Goal: Task Accomplishment & Management: Use online tool/utility

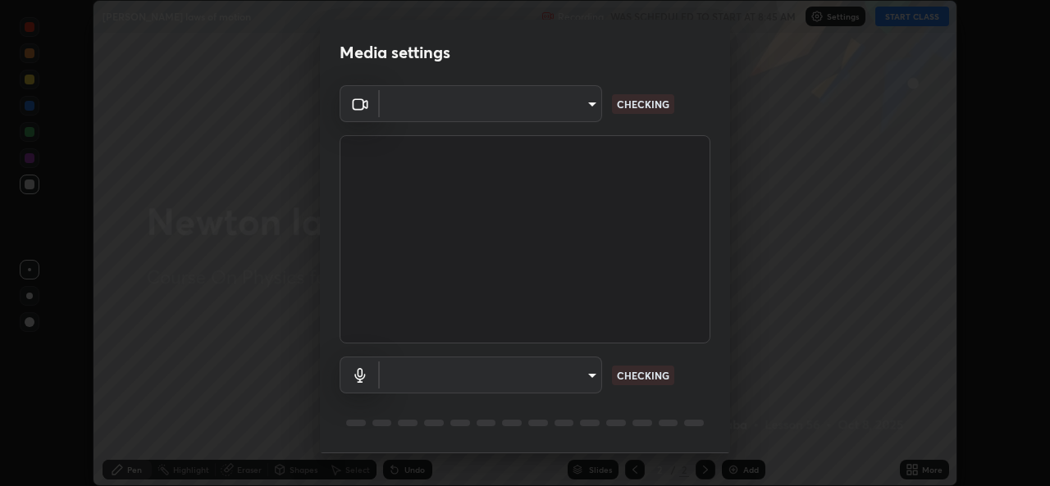
scroll to position [52, 0]
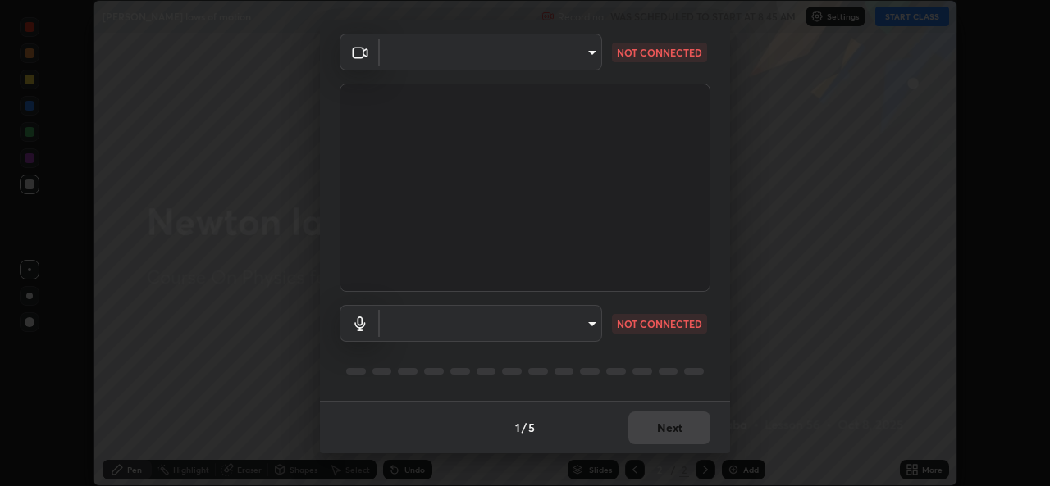
type input "a143b973f8cca63f0aeb95ca887f9998b1797518b4de812f10d7f1d9e79fcb4a"
type input "default"
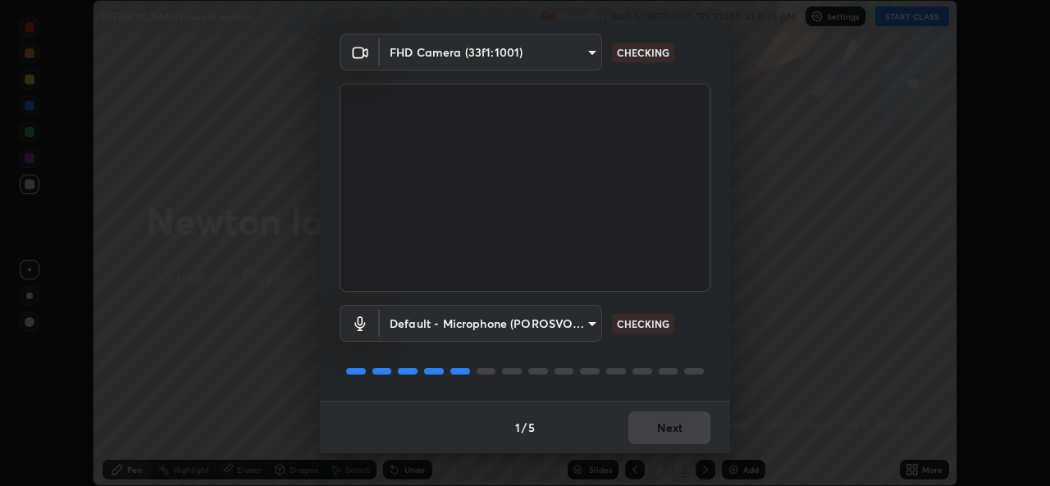
click at [468, 53] on body "Erase all [PERSON_NAME] laws of motion Recording WAS SCHEDULED TO START AT 8:45…" at bounding box center [525, 243] width 1050 height 486
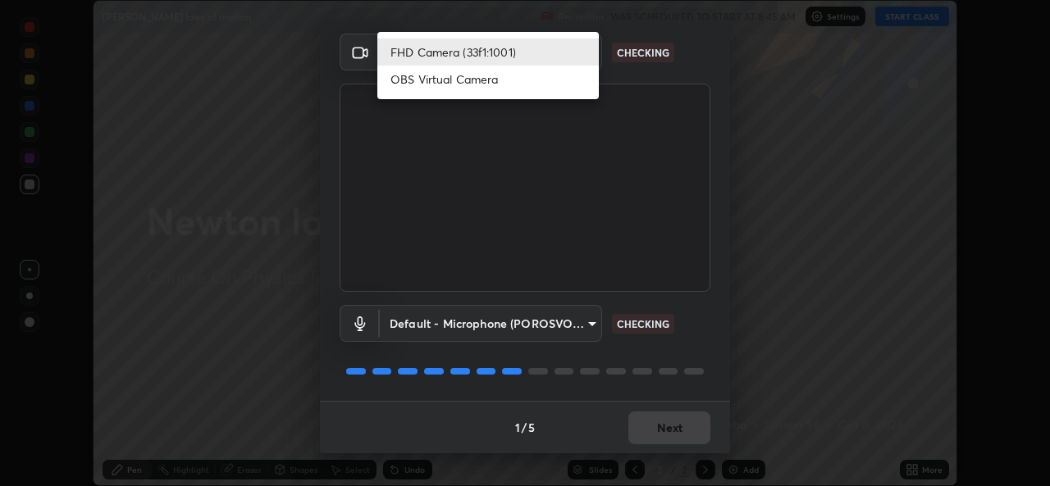
click at [440, 80] on li "OBS Virtual Camera" at bounding box center [487, 79] width 221 height 27
type input "5c8b12fa185e848f40ddba017eaed21b8b67a3c581acb62c16b27ac331f141c1"
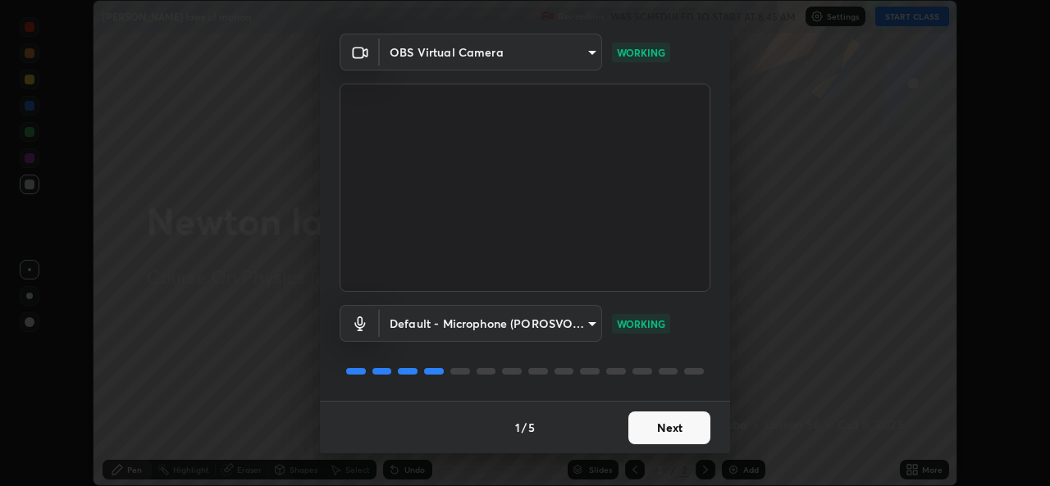
click at [639, 423] on button "Next" at bounding box center [669, 428] width 82 height 33
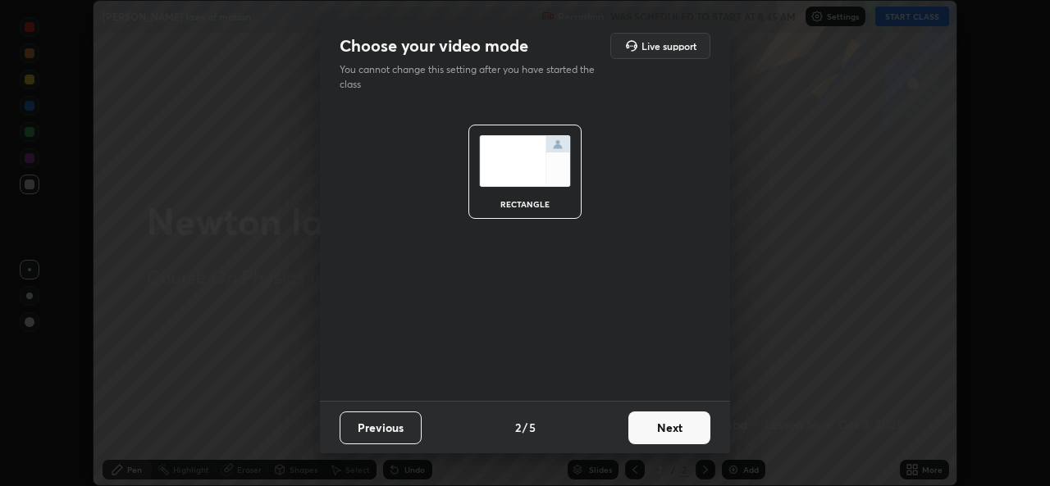
click at [646, 427] on button "Next" at bounding box center [669, 428] width 82 height 33
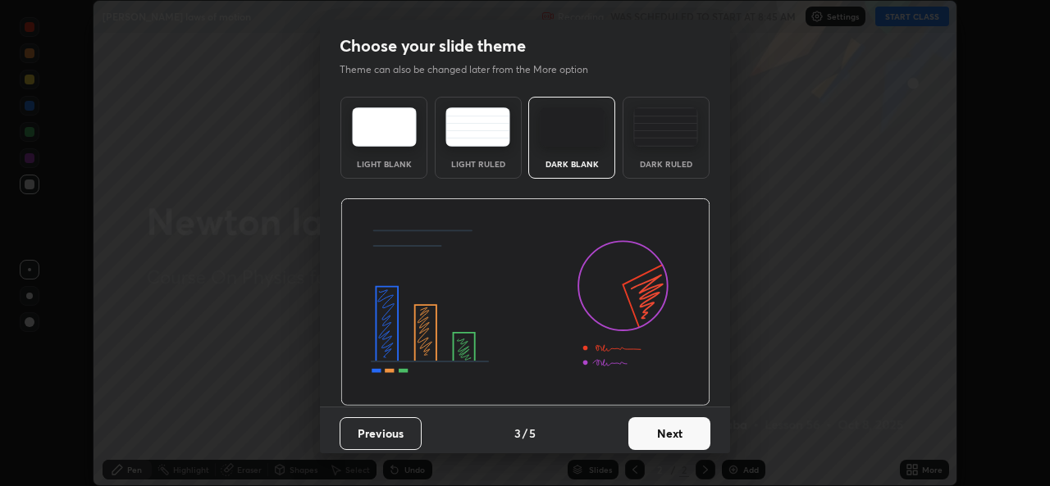
click at [649, 430] on button "Next" at bounding box center [669, 433] width 82 height 33
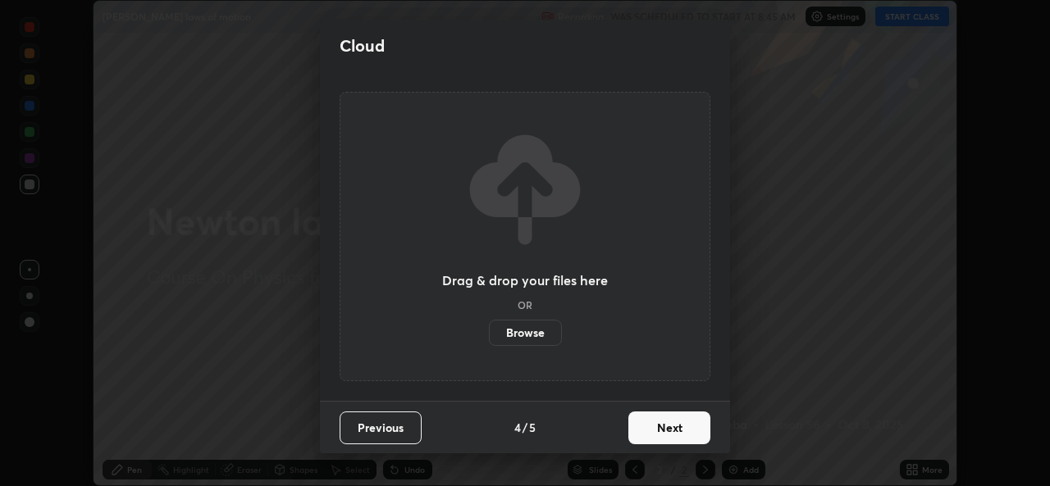
click at [650, 427] on button "Next" at bounding box center [669, 428] width 82 height 33
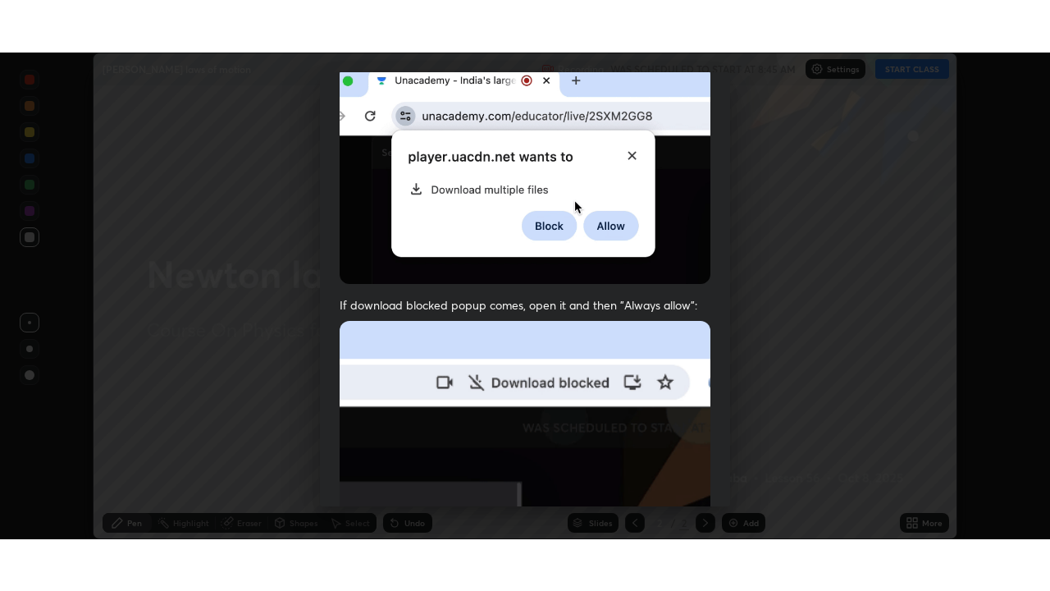
scroll to position [386, 0]
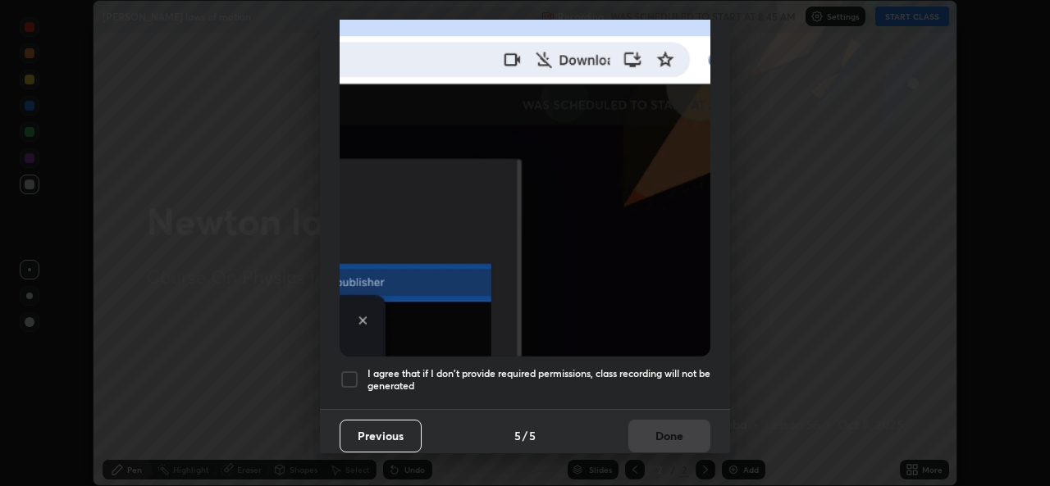
click at [346, 370] on div at bounding box center [350, 380] width 20 height 20
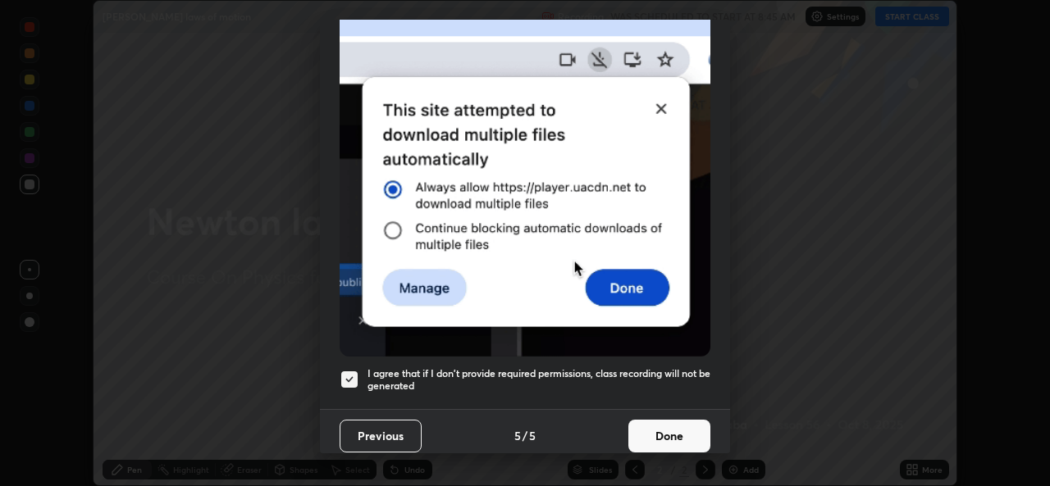
click at [645, 426] on button "Done" at bounding box center [669, 436] width 82 height 33
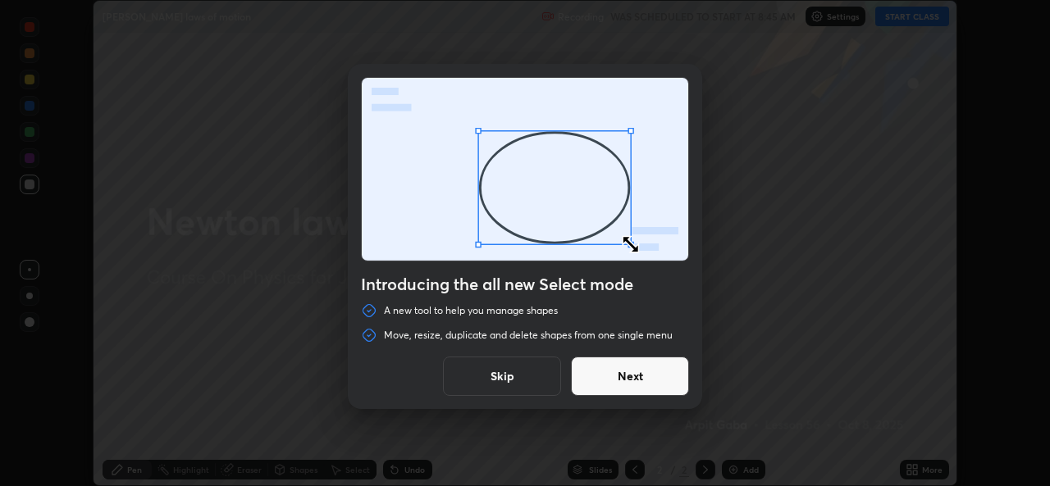
click at [481, 379] on button "Skip" at bounding box center [502, 376] width 118 height 39
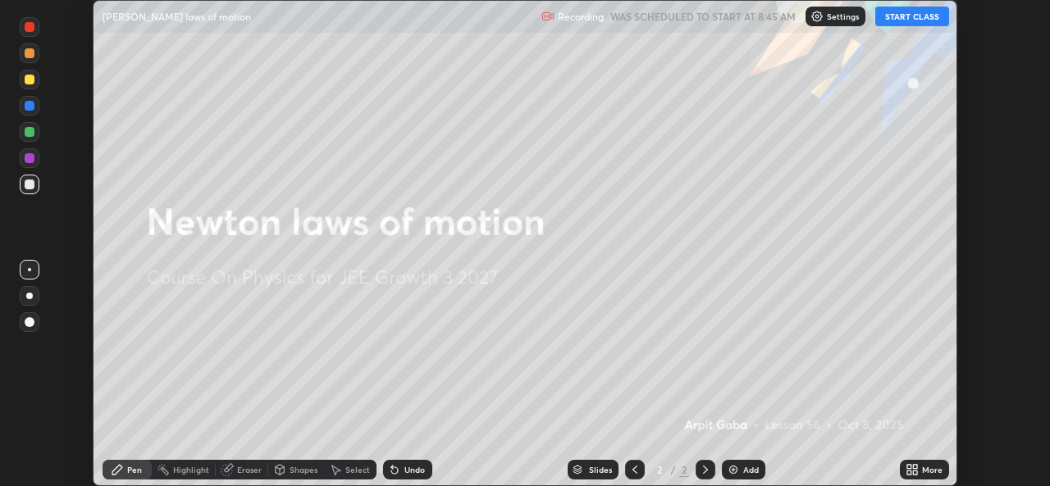
click at [910, 16] on button "START CLASS" at bounding box center [912, 17] width 74 height 20
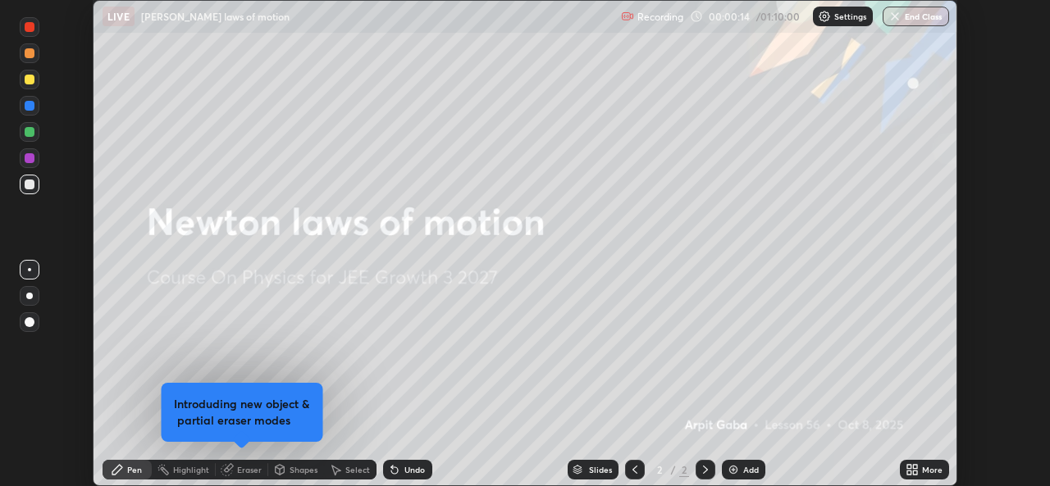
click at [924, 471] on div "More" at bounding box center [932, 470] width 21 height 8
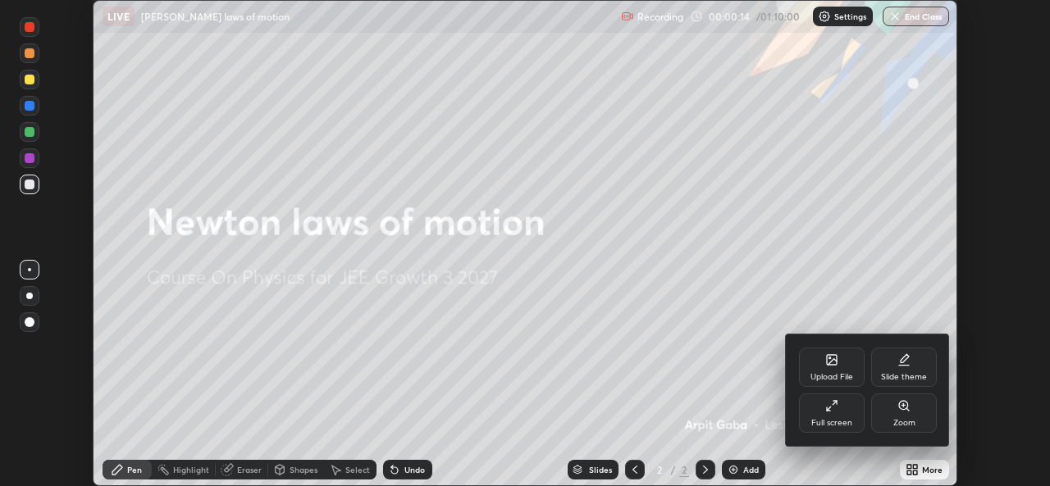
click at [829, 415] on div "Full screen" at bounding box center [832, 413] width 66 height 39
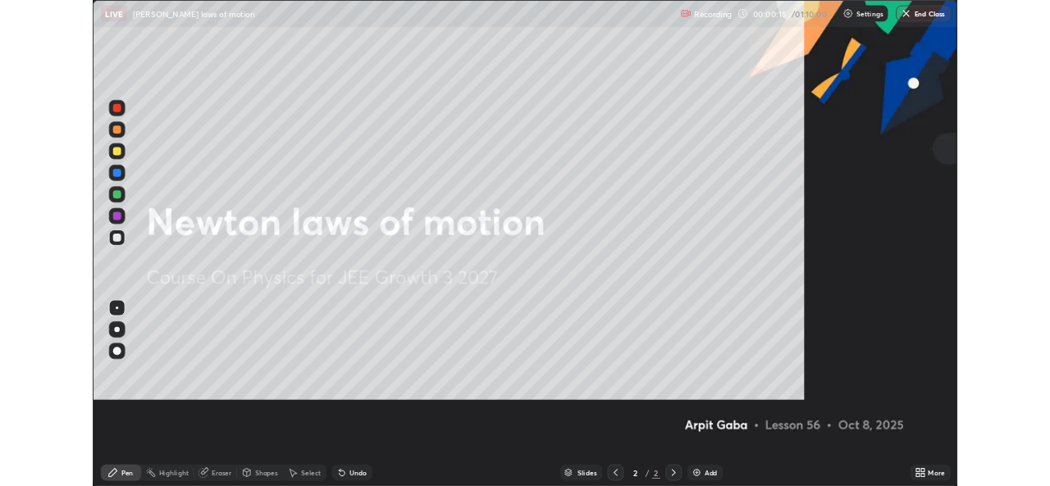
scroll to position [591, 1050]
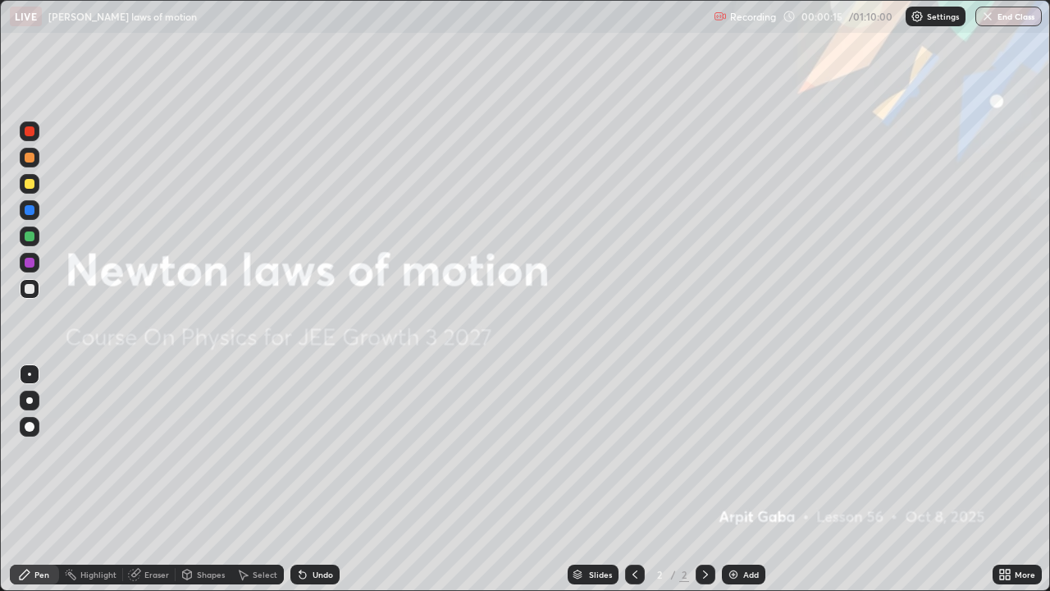
click at [739, 486] on div "Add" at bounding box center [743, 574] width 43 height 20
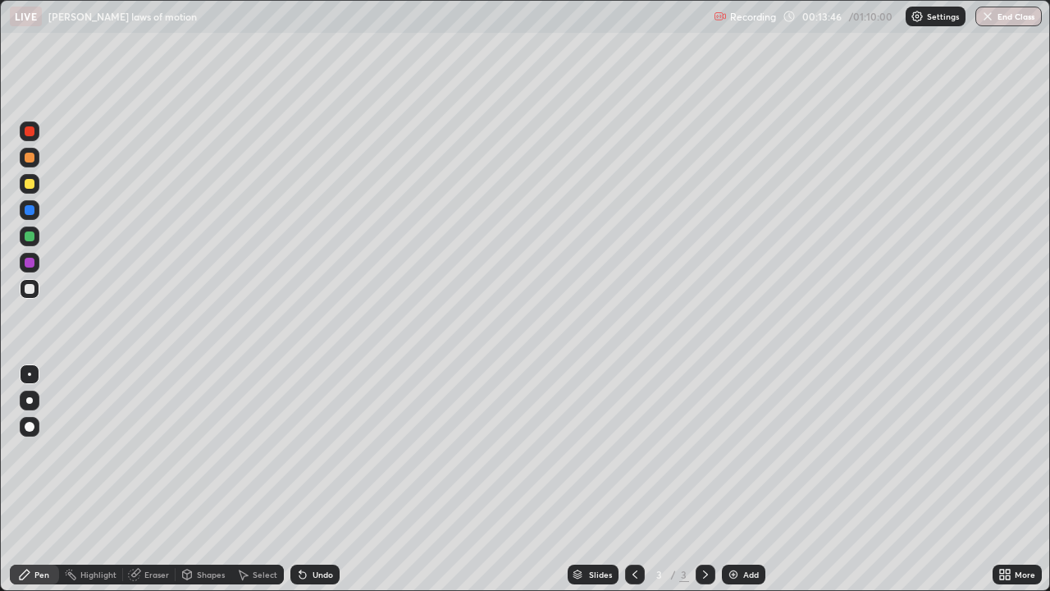
click at [315, 486] on div "Undo" at bounding box center [323, 574] width 21 height 8
click at [318, 486] on div "Undo" at bounding box center [323, 574] width 21 height 8
click at [317, 486] on div "Undo" at bounding box center [323, 574] width 21 height 8
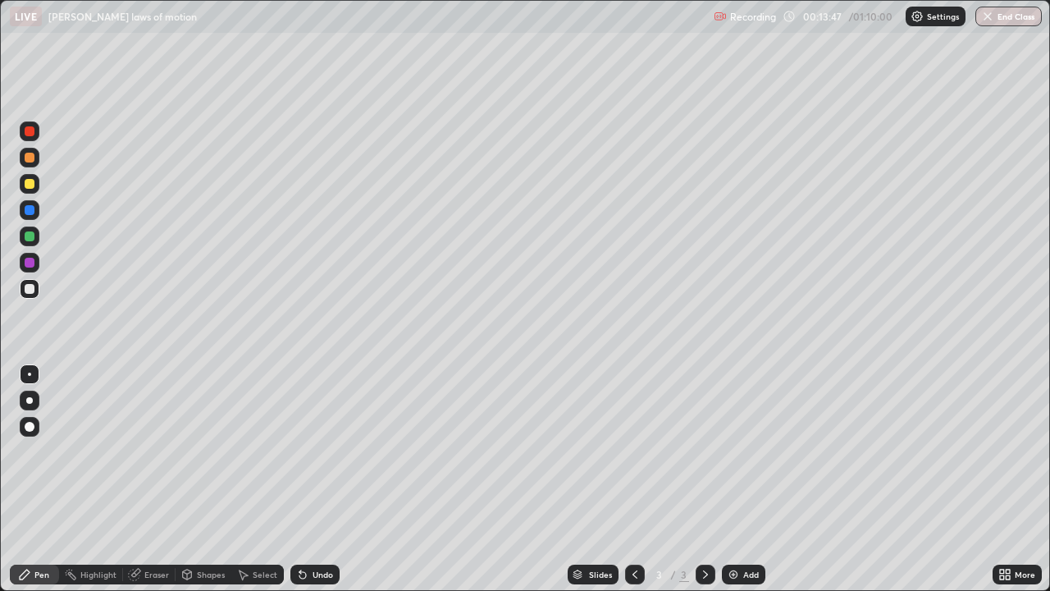
click at [314, 486] on div "Undo" at bounding box center [323, 574] width 21 height 8
click at [313, 486] on div "Undo" at bounding box center [323, 574] width 21 height 8
click at [158, 486] on div "Eraser" at bounding box center [156, 574] width 25 height 8
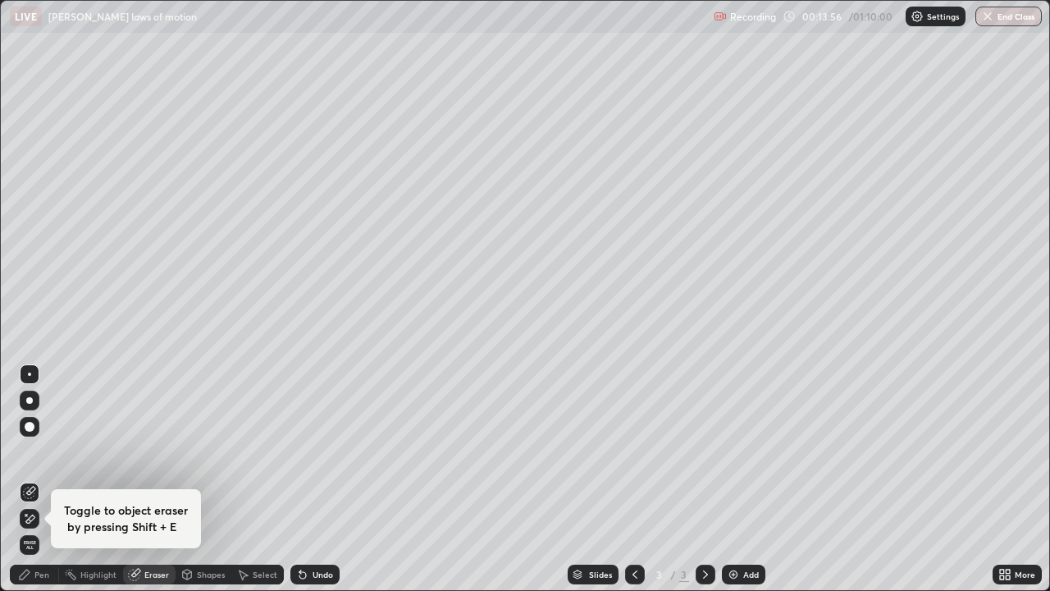
click at [39, 486] on div "Pen" at bounding box center [41, 574] width 15 height 8
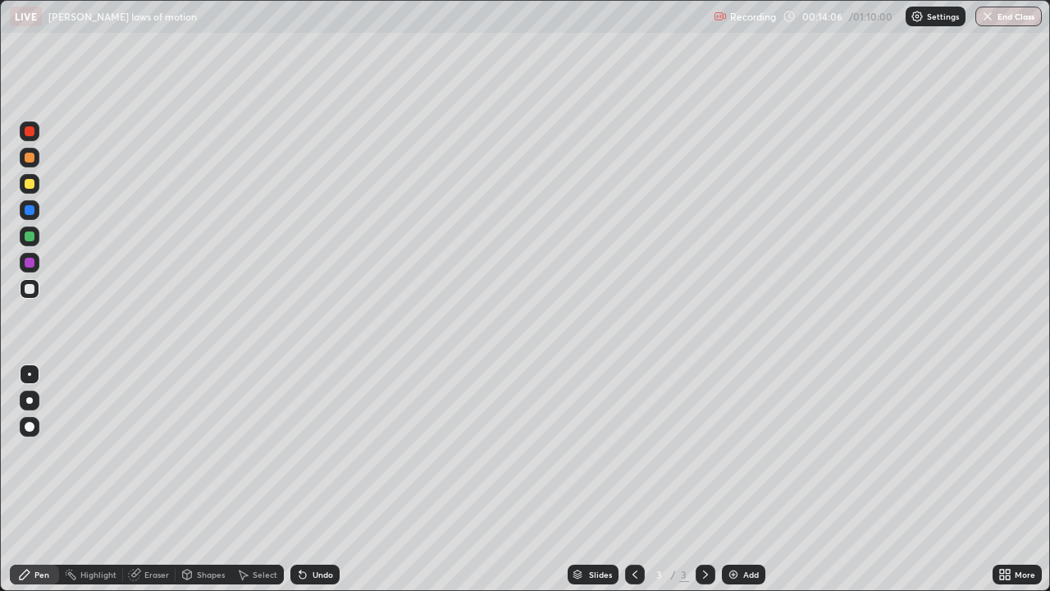
click at [23, 186] on div at bounding box center [30, 184] width 20 height 20
click at [31, 294] on div at bounding box center [30, 289] width 20 height 20
click at [31, 183] on div at bounding box center [30, 184] width 10 height 10
click at [28, 286] on div at bounding box center [30, 289] width 10 height 10
click at [31, 182] on div at bounding box center [30, 184] width 10 height 10
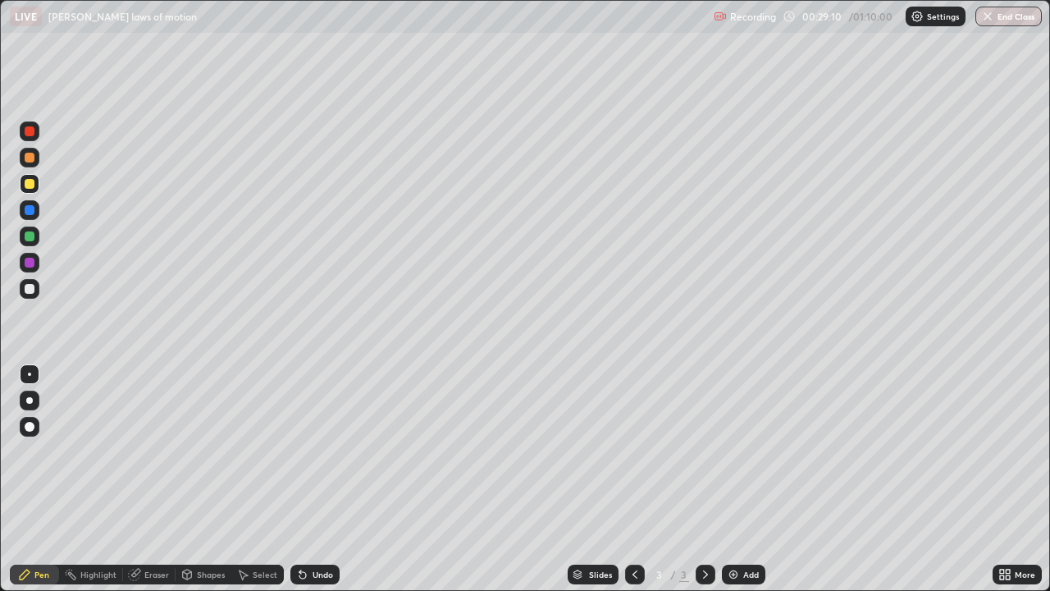
click at [737, 486] on img at bounding box center [733, 574] width 13 height 13
click at [299, 486] on icon at bounding box center [300, 571] width 2 height 2
click at [313, 486] on div "Undo" at bounding box center [323, 574] width 21 height 8
click at [30, 285] on div at bounding box center [30, 289] width 10 height 10
click at [145, 486] on div "Eraser" at bounding box center [156, 574] width 25 height 8
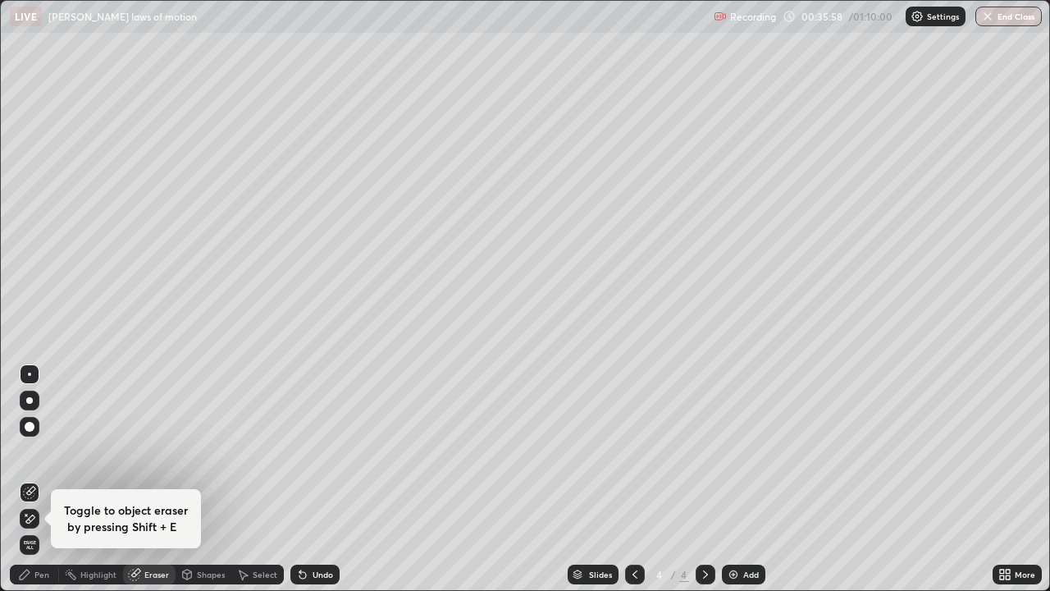
click at [39, 486] on div "Pen" at bounding box center [41, 574] width 15 height 8
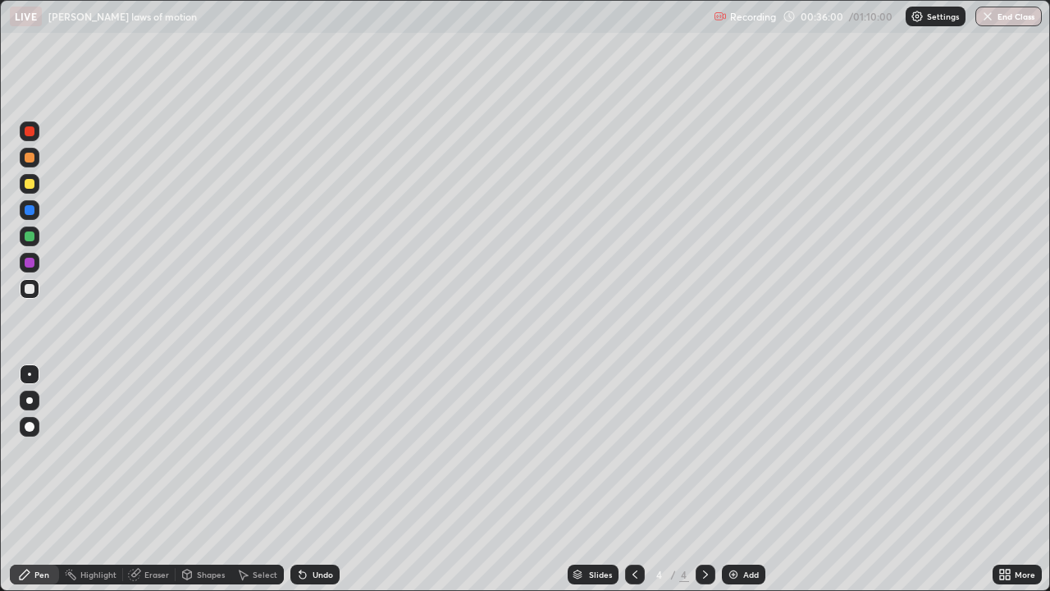
click at [36, 285] on div at bounding box center [30, 289] width 20 height 20
click at [316, 486] on div "Undo" at bounding box center [323, 574] width 21 height 8
click at [739, 486] on div "Add" at bounding box center [743, 574] width 43 height 20
click at [319, 486] on div "Undo" at bounding box center [323, 574] width 21 height 8
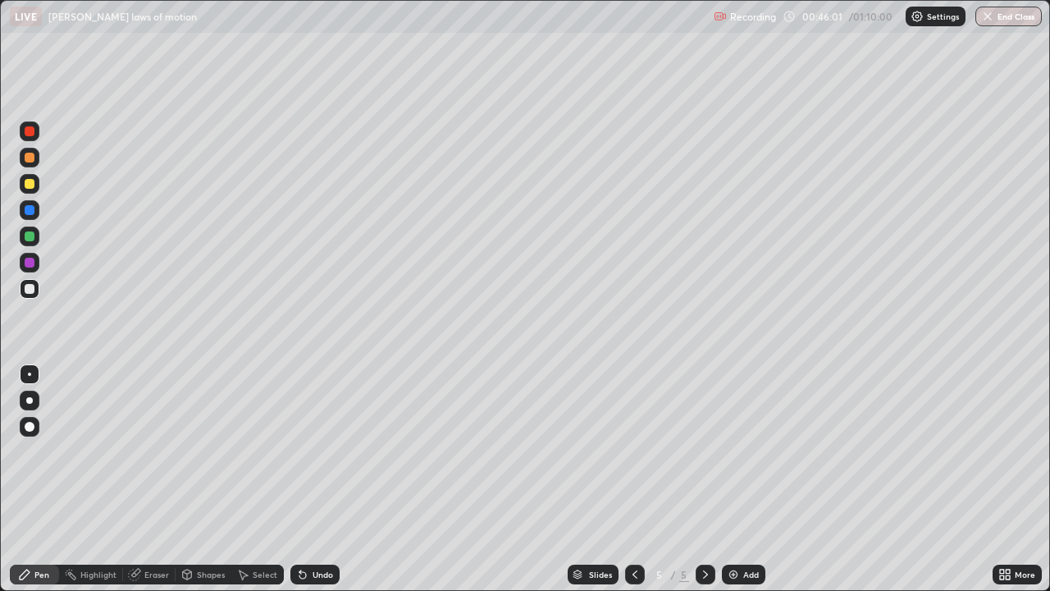
click at [317, 486] on div "Undo" at bounding box center [323, 574] width 21 height 8
click at [318, 486] on div "Undo" at bounding box center [323, 574] width 21 height 8
click at [315, 486] on div "Undo" at bounding box center [314, 574] width 49 height 20
click at [29, 183] on div at bounding box center [30, 184] width 10 height 10
click at [156, 486] on div "Eraser" at bounding box center [156, 574] width 25 height 8
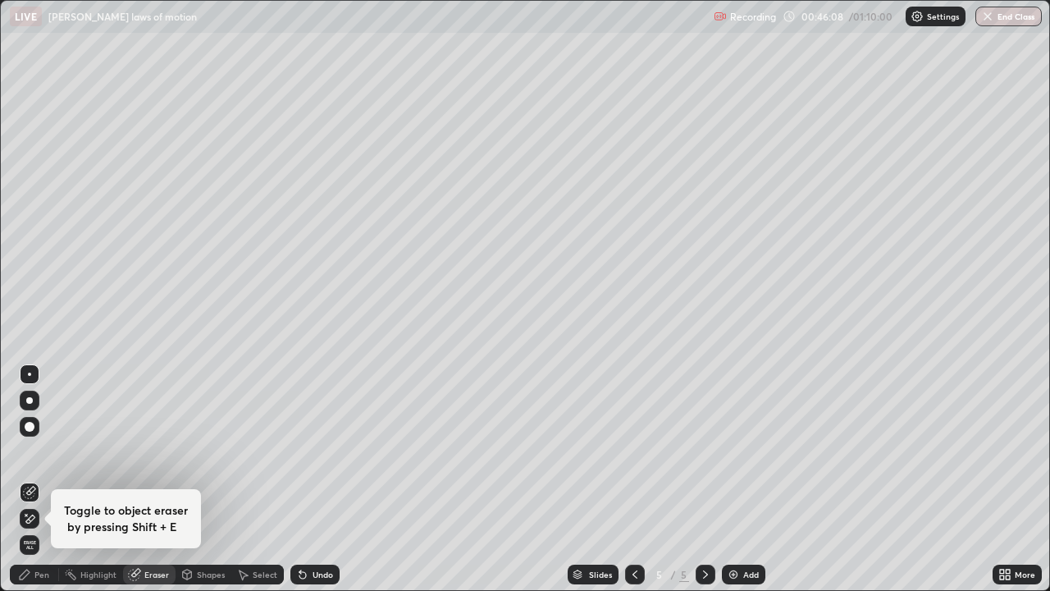
click at [42, 486] on div "Pen" at bounding box center [41, 574] width 15 height 8
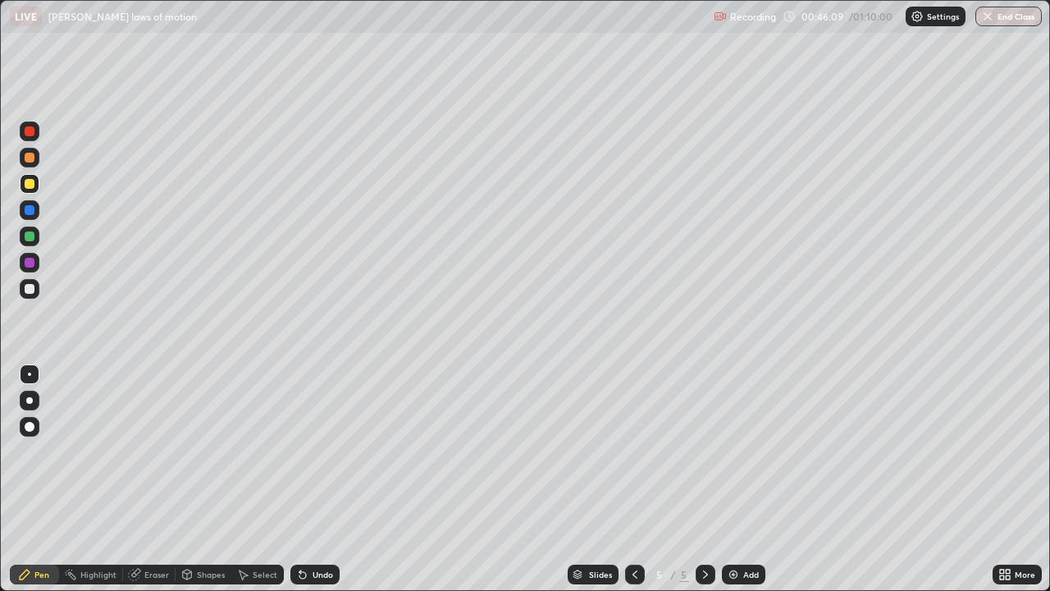
click at [33, 289] on div at bounding box center [30, 289] width 10 height 10
click at [30, 181] on div at bounding box center [30, 184] width 10 height 10
click at [28, 230] on div at bounding box center [30, 236] width 20 height 20
click at [25, 281] on div at bounding box center [30, 289] width 20 height 20
click at [33, 185] on div at bounding box center [30, 184] width 10 height 10
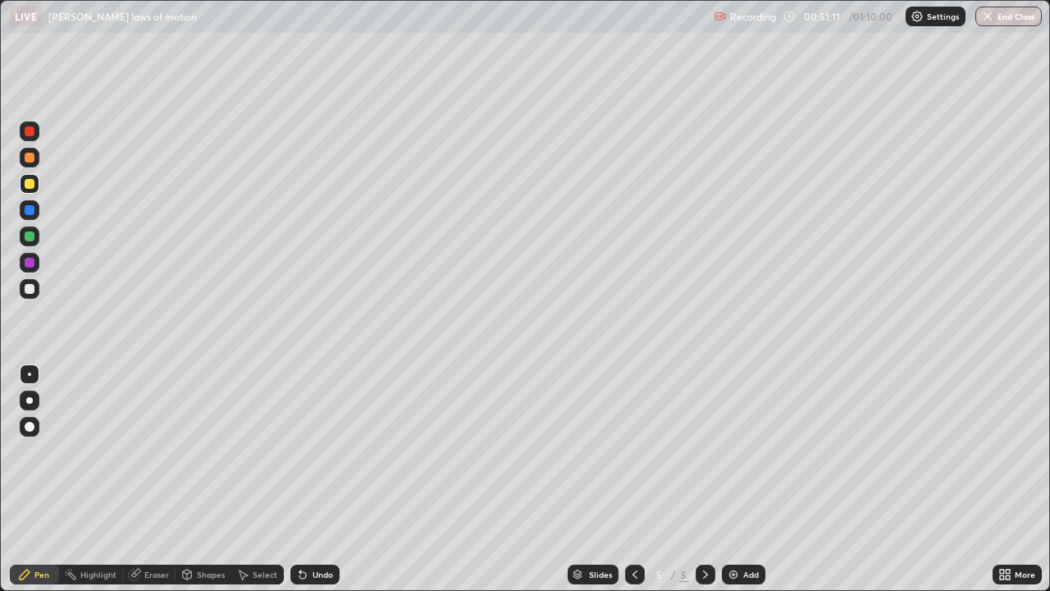
click at [313, 486] on div "Undo" at bounding box center [323, 574] width 21 height 8
click at [314, 486] on div "Undo" at bounding box center [323, 574] width 21 height 8
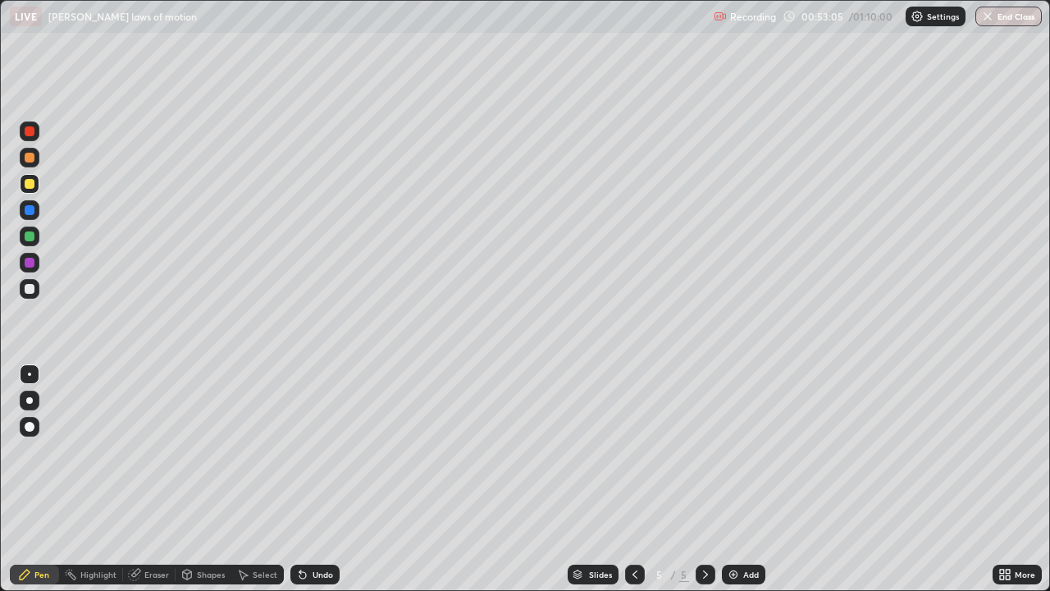
click at [259, 486] on div "Select" at bounding box center [265, 574] width 25 height 8
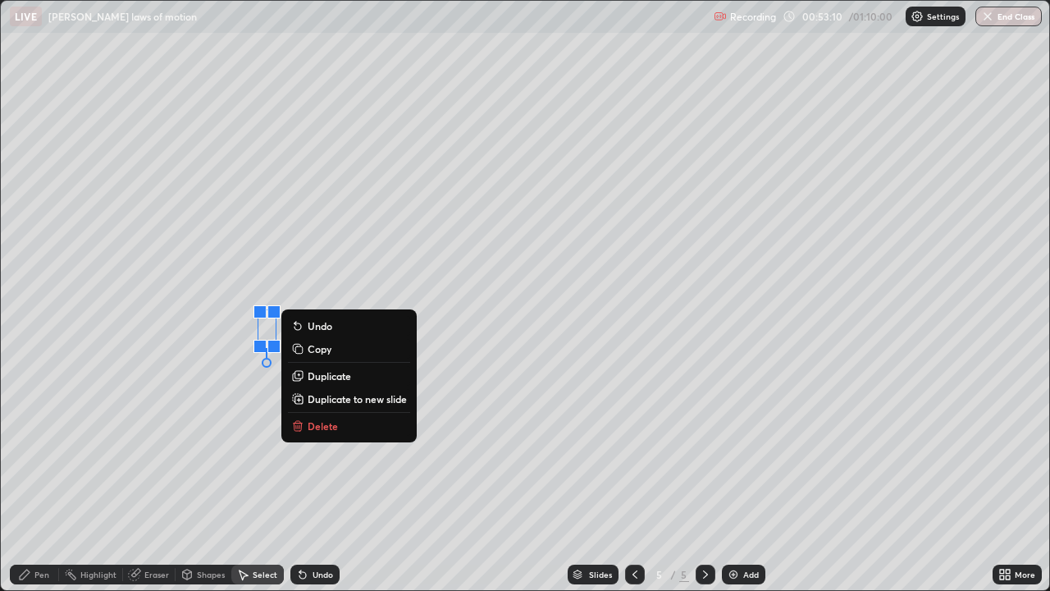
click at [344, 486] on div "0 ° Undo Copy Duplicate Duplicate to new slide Delete" at bounding box center [525, 295] width 1048 height 589
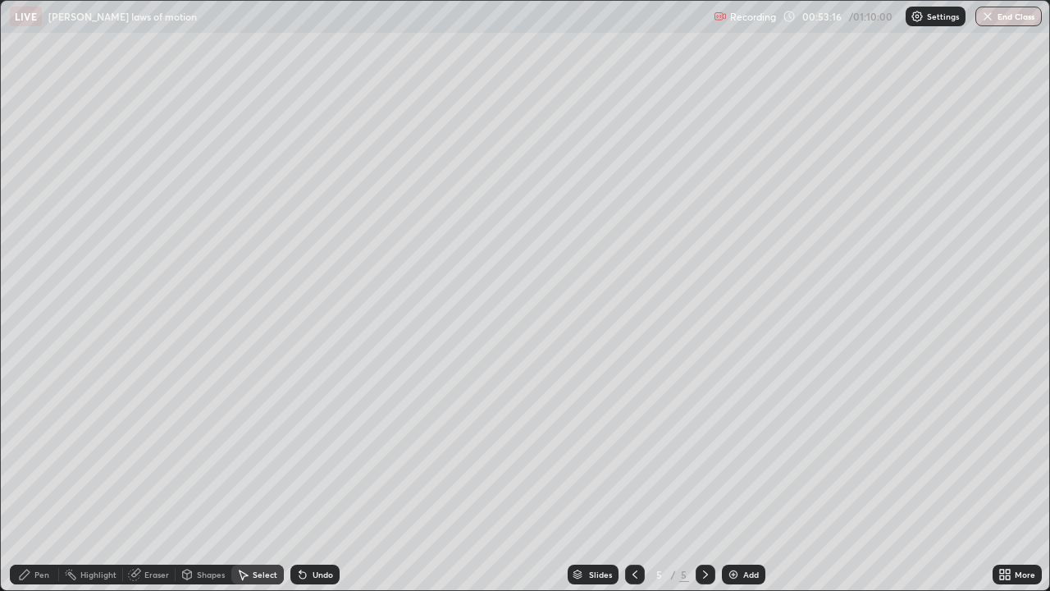
click at [40, 486] on div "Pen" at bounding box center [41, 574] width 15 height 8
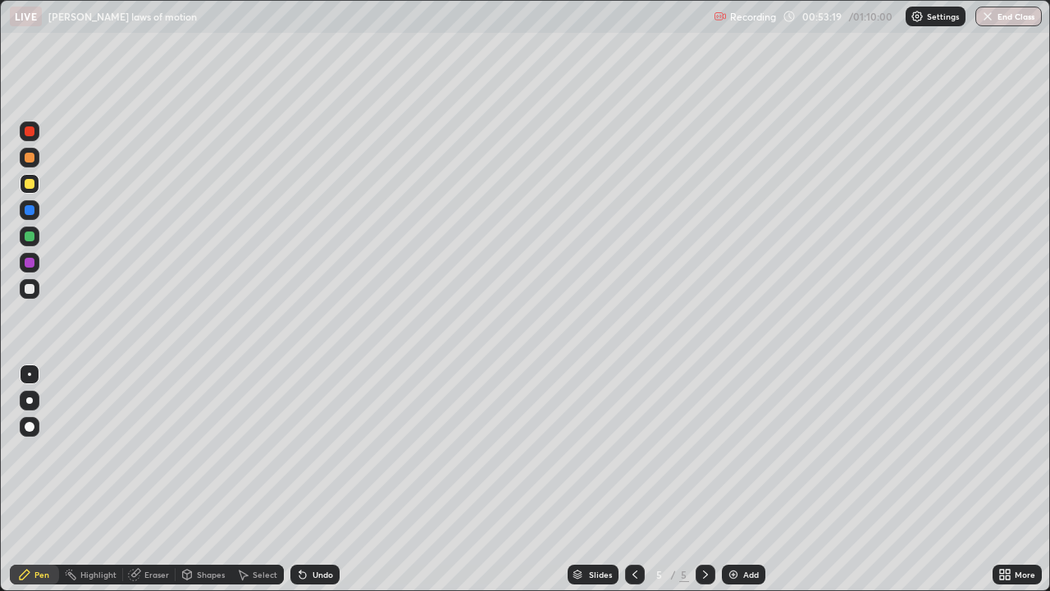
click at [746, 486] on div "Add" at bounding box center [751, 574] width 16 height 8
click at [632, 486] on icon at bounding box center [634, 574] width 5 height 8
click at [704, 486] on icon at bounding box center [705, 574] width 13 height 13
click at [631, 486] on div at bounding box center [635, 574] width 20 height 20
click at [702, 486] on icon at bounding box center [705, 574] width 13 height 13
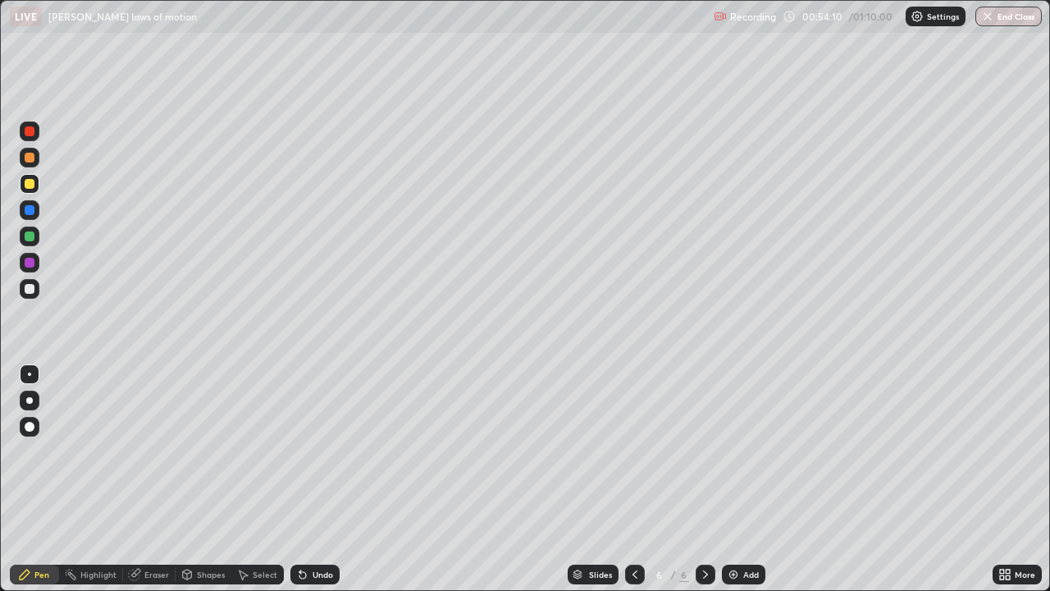
click at [319, 486] on div "Undo" at bounding box center [323, 574] width 21 height 8
click at [30, 237] on div at bounding box center [30, 236] width 10 height 10
click at [634, 486] on div at bounding box center [635, 574] width 20 height 20
click at [701, 486] on icon at bounding box center [705, 574] width 13 height 13
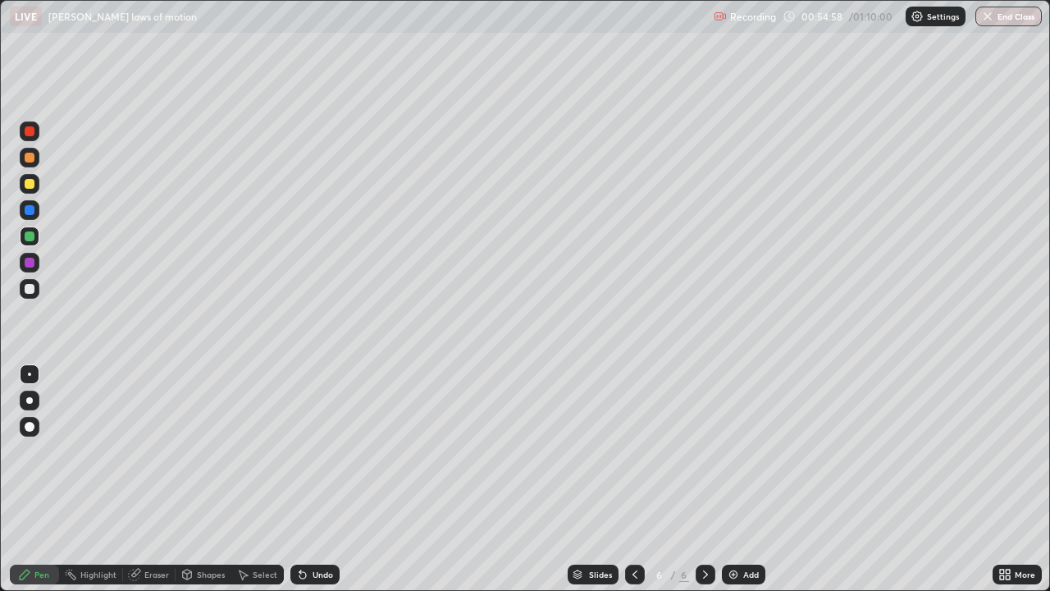
click at [633, 486] on icon at bounding box center [634, 574] width 13 height 13
click at [704, 486] on icon at bounding box center [705, 574] width 13 height 13
click at [144, 486] on div "Eraser" at bounding box center [156, 574] width 25 height 8
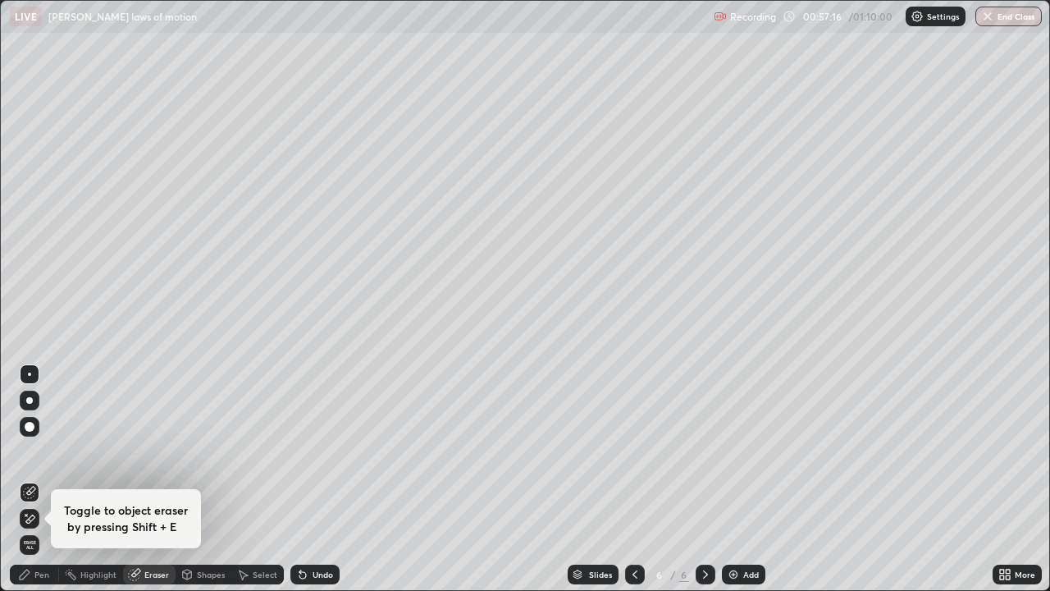
click at [43, 486] on div "Pen" at bounding box center [41, 574] width 15 height 8
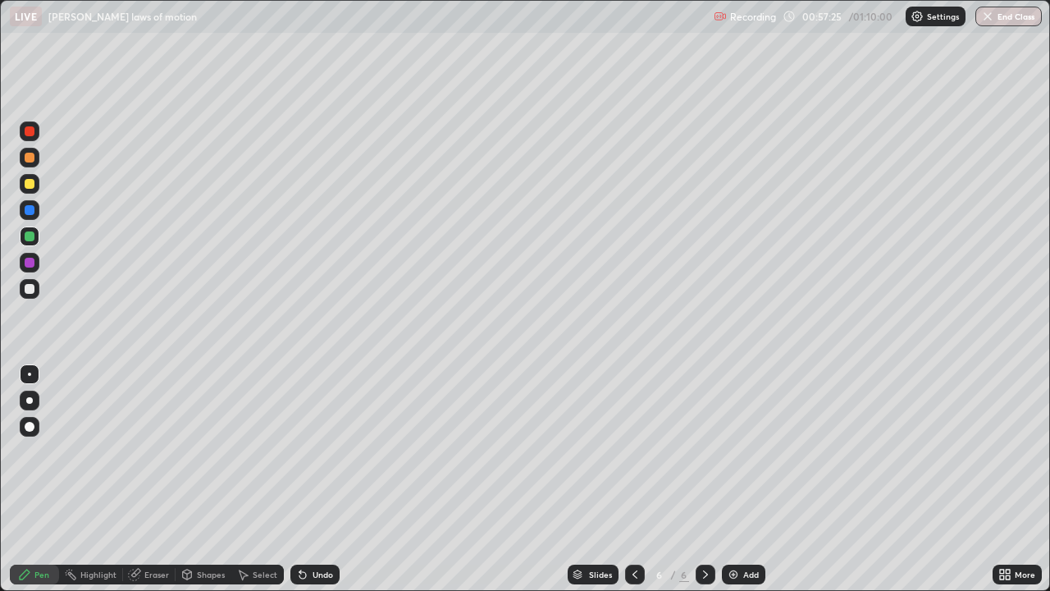
click at [625, 486] on div at bounding box center [635, 574] width 20 height 20
click at [705, 486] on icon at bounding box center [705, 574] width 13 height 13
click at [632, 486] on icon at bounding box center [634, 574] width 13 height 13
click at [703, 486] on icon at bounding box center [705, 574] width 13 height 13
click at [641, 486] on div at bounding box center [635, 574] width 20 height 20
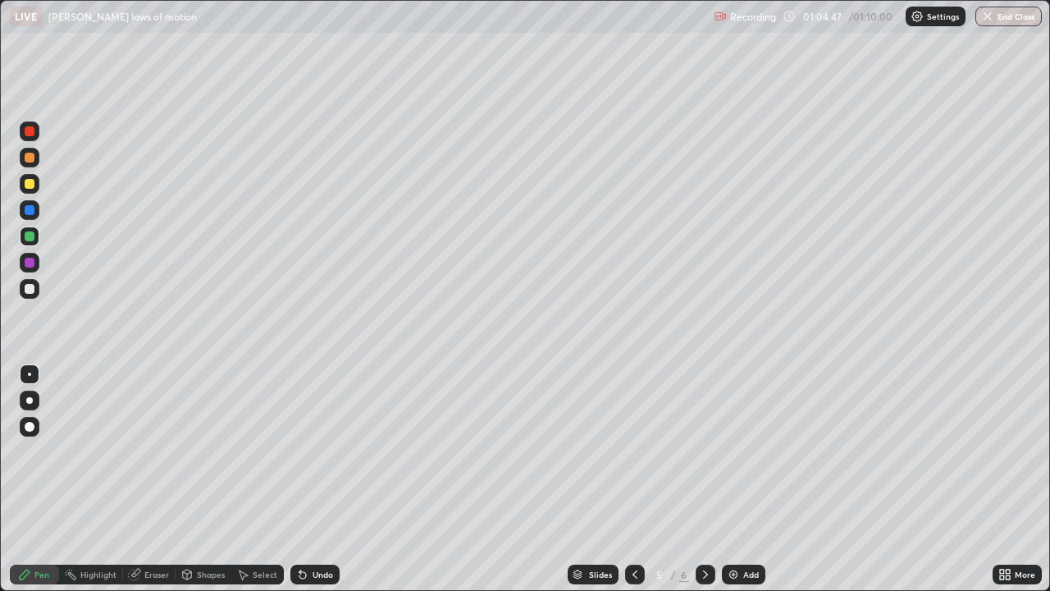
click at [701, 486] on icon at bounding box center [705, 574] width 13 height 13
click at [154, 486] on div "Eraser" at bounding box center [156, 574] width 25 height 8
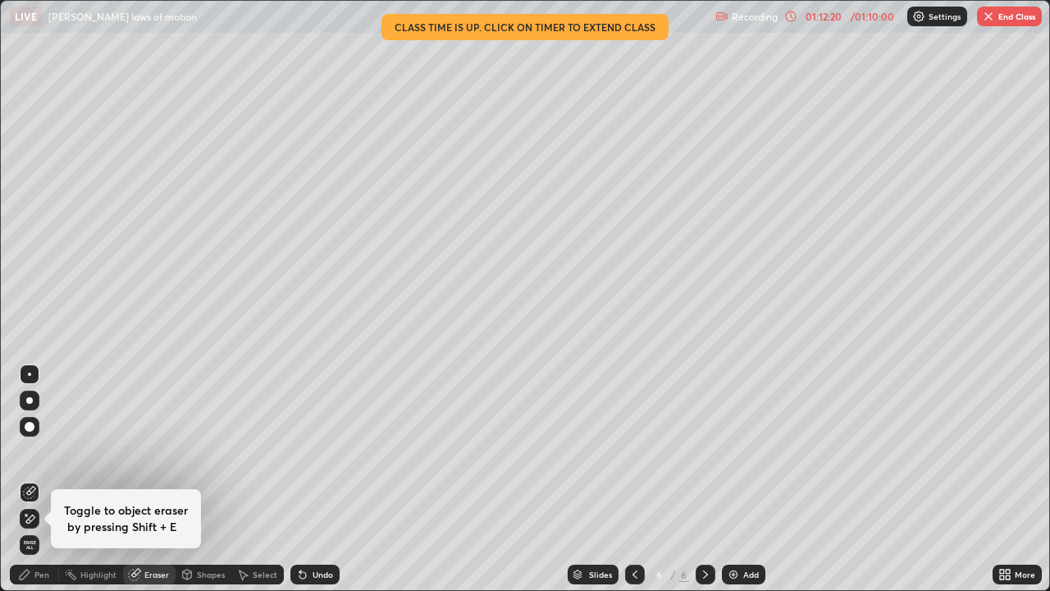
click at [1004, 20] on button "End Class" at bounding box center [1009, 17] width 65 height 20
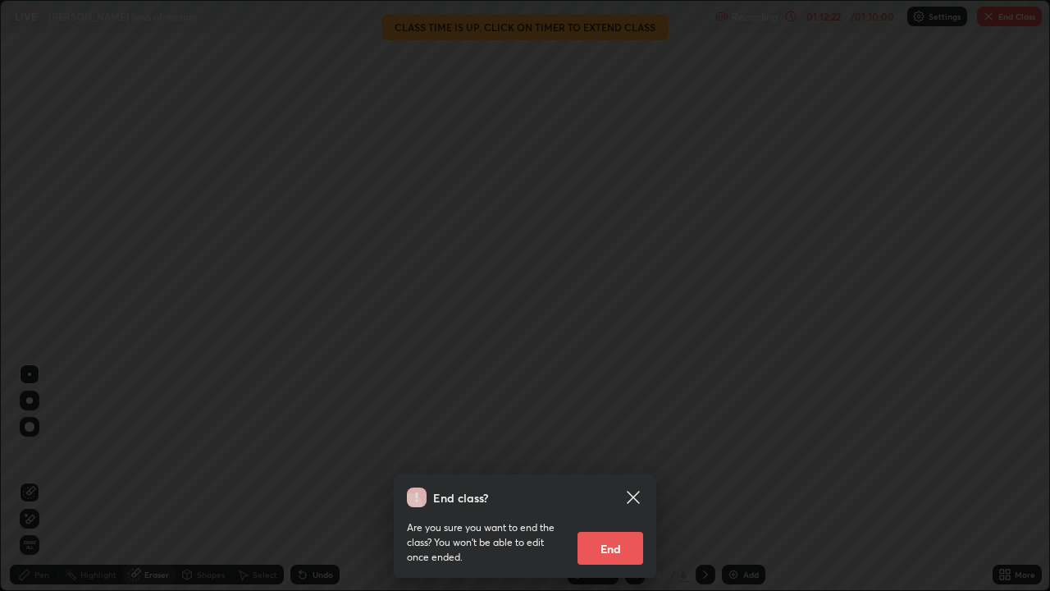
click at [617, 486] on button "End" at bounding box center [610, 547] width 66 height 33
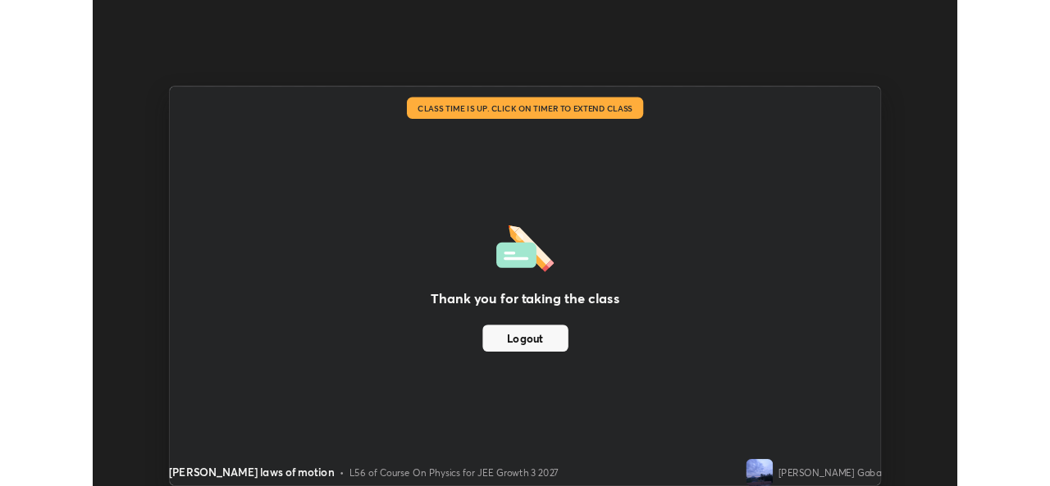
scroll to position [81535, 80972]
